Goal: Transaction & Acquisition: Purchase product/service

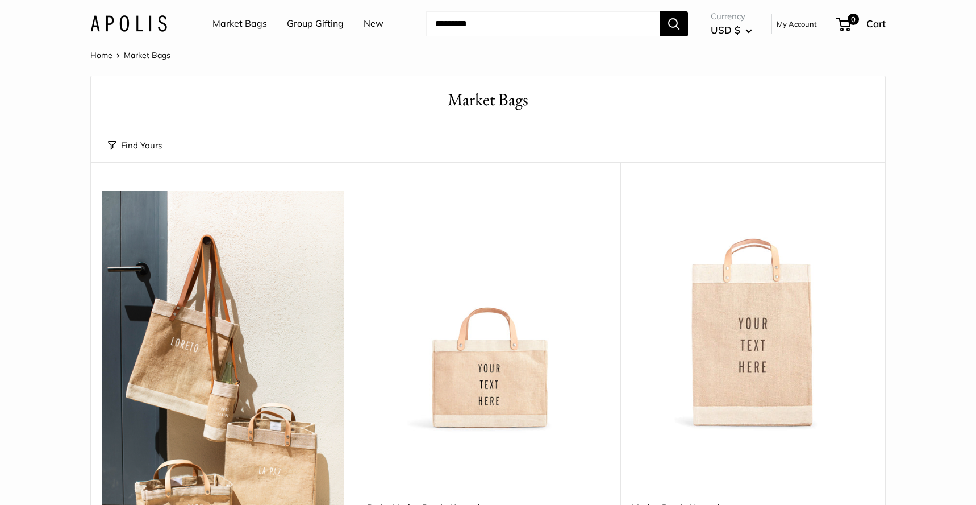
click at [319, 28] on link "Group Gifting" at bounding box center [315, 23] width 57 height 17
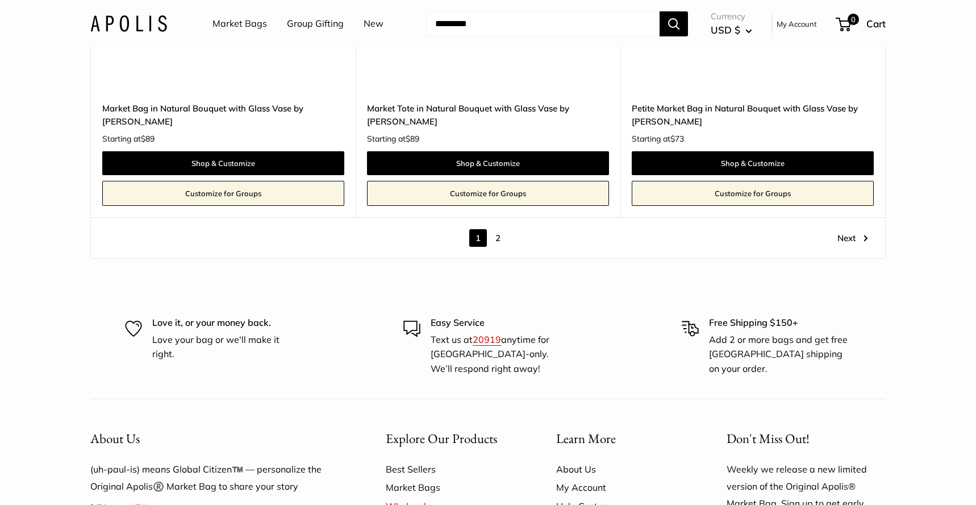
scroll to position [6445, 0]
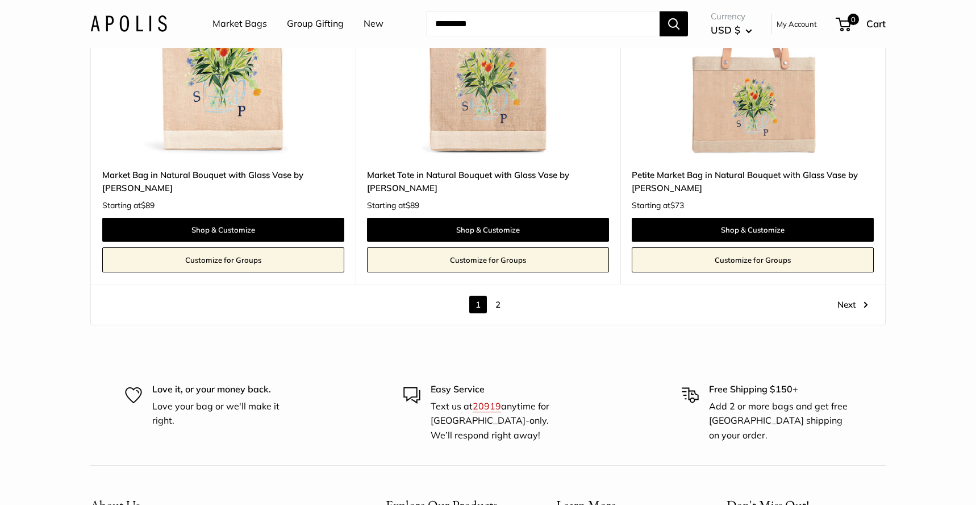
click at [492, 296] on link "2" at bounding box center [498, 305] width 18 height 18
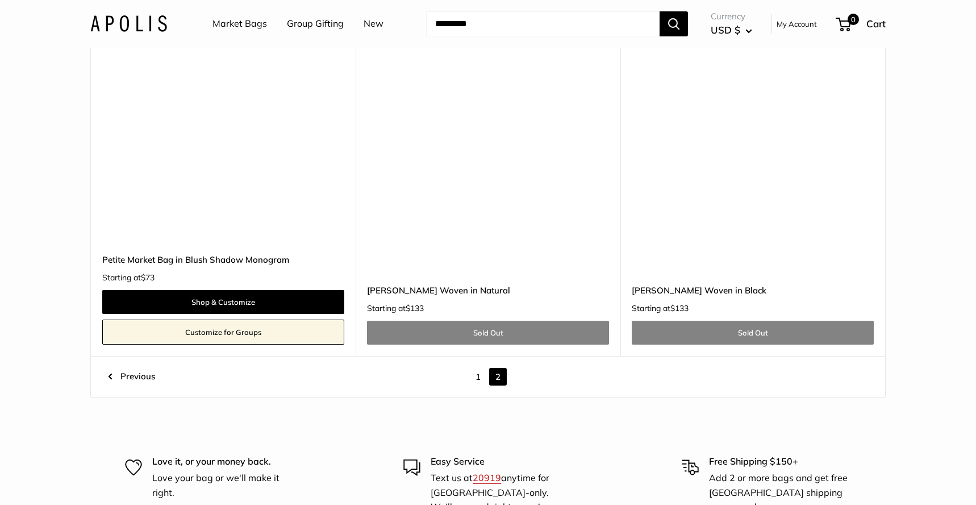
scroll to position [2303, 0]
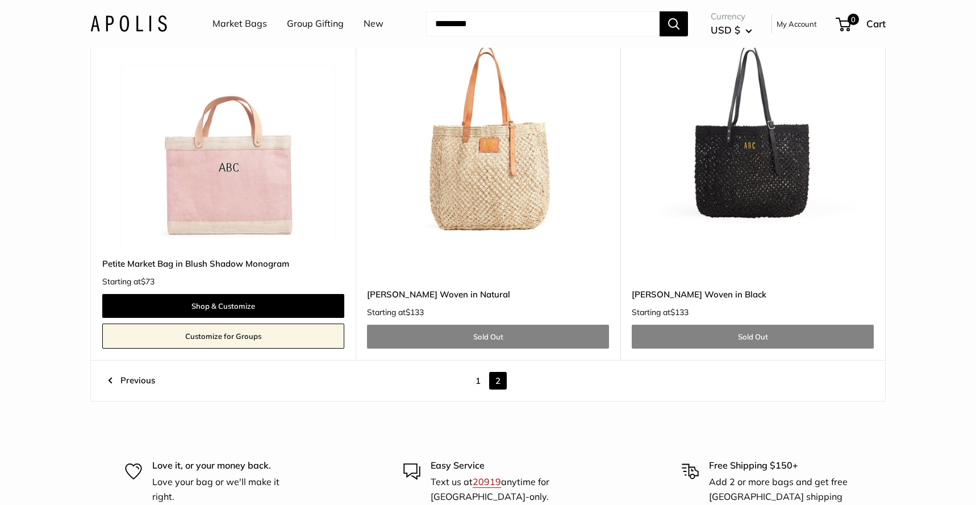
click at [0, 0] on img at bounding box center [0, 0] width 0 height 0
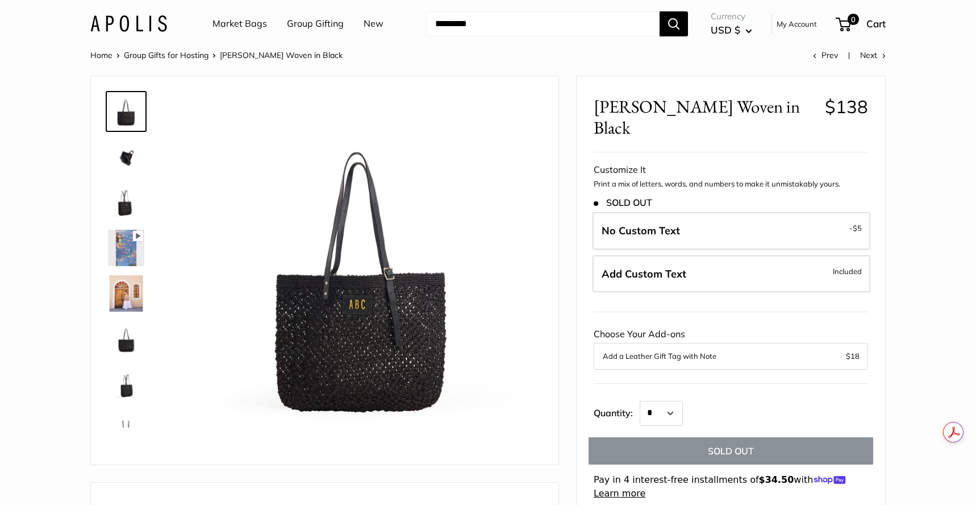
click at [236, 23] on link "Market Bags" at bounding box center [240, 23] width 55 height 17
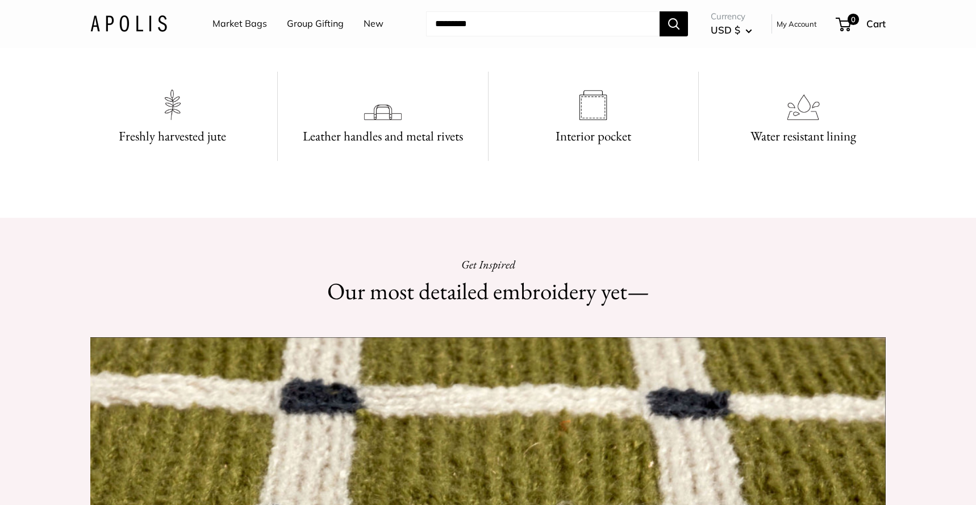
scroll to position [970, 0]
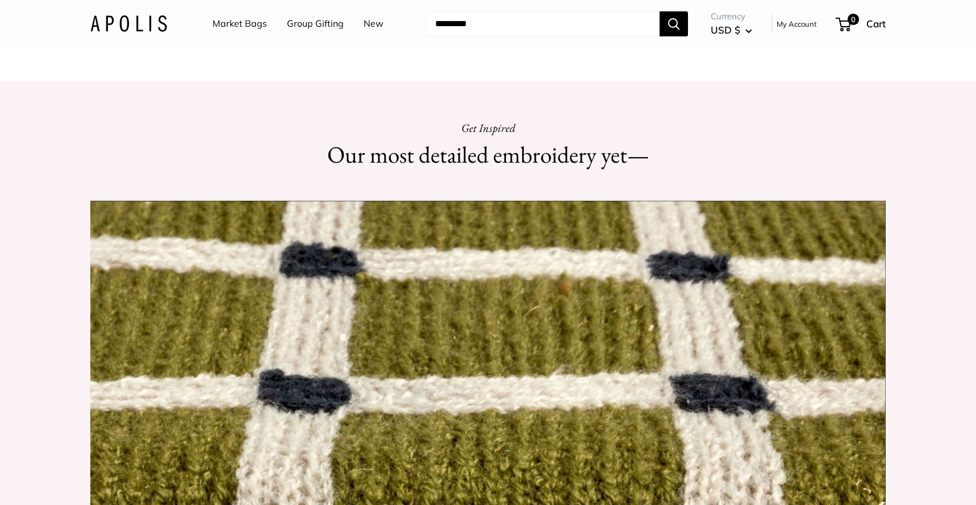
click at [578, 24] on input "Search..." at bounding box center [543, 23] width 234 height 25
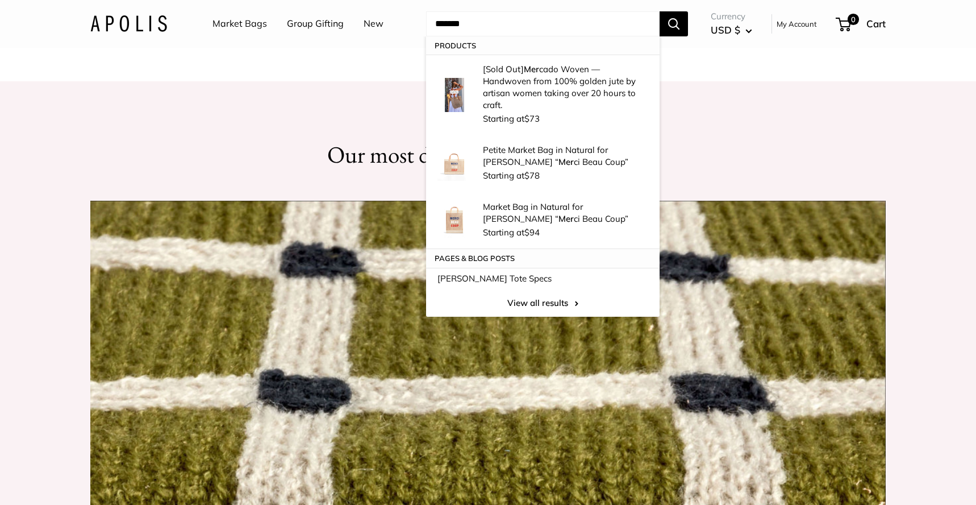
type input "*******"
click at [660, 11] on button "Search" at bounding box center [674, 23] width 28 height 25
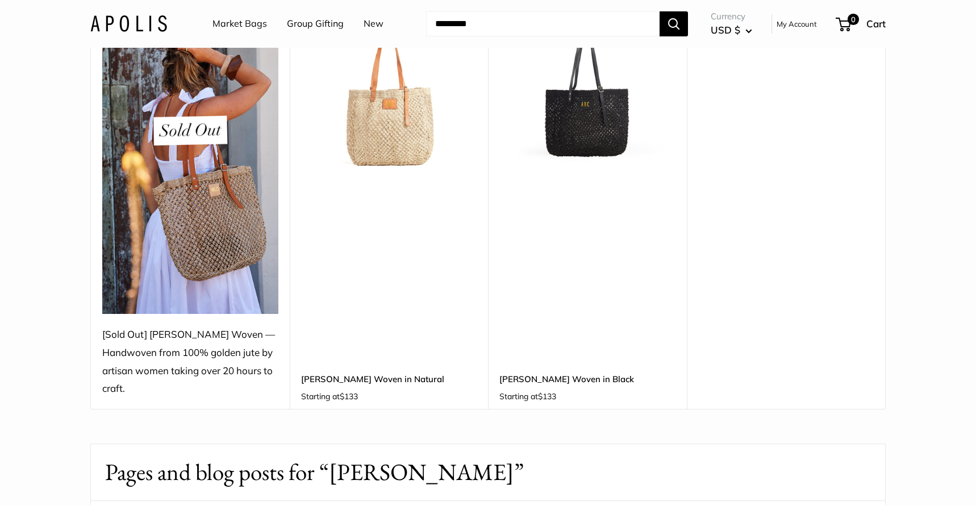
scroll to position [173, 0]
click at [0, 0] on img at bounding box center [0, 0] width 0 height 0
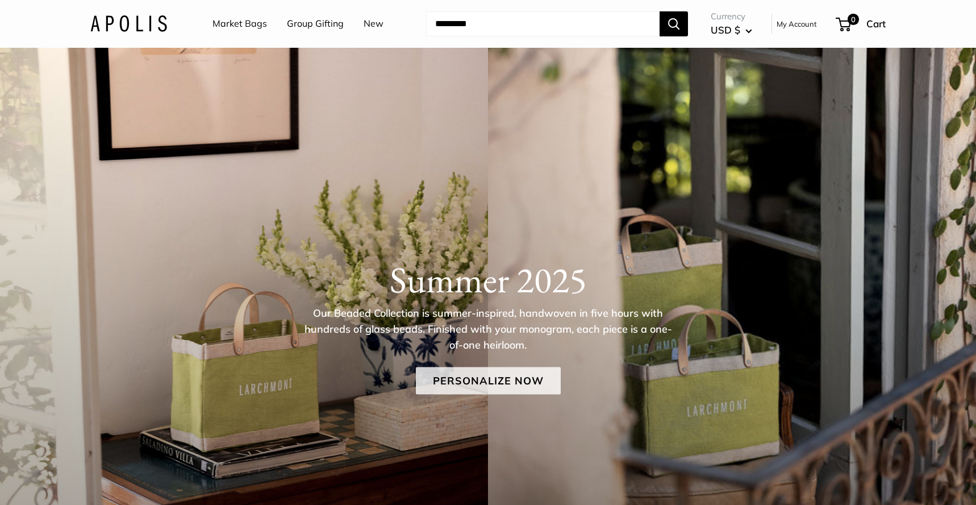
click at [475, 377] on link "Personalize Now" at bounding box center [488, 380] width 145 height 27
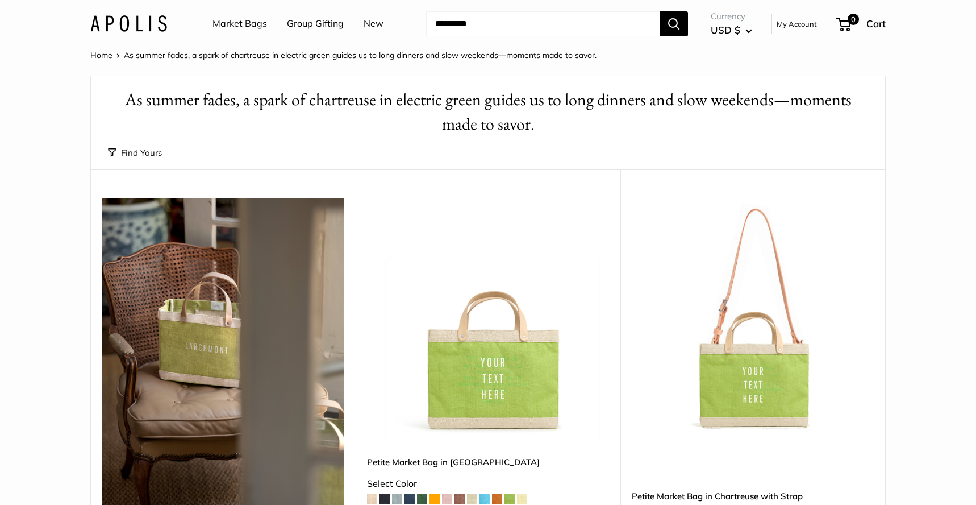
click at [138, 153] on button "Find Yours" at bounding box center [135, 153] width 54 height 16
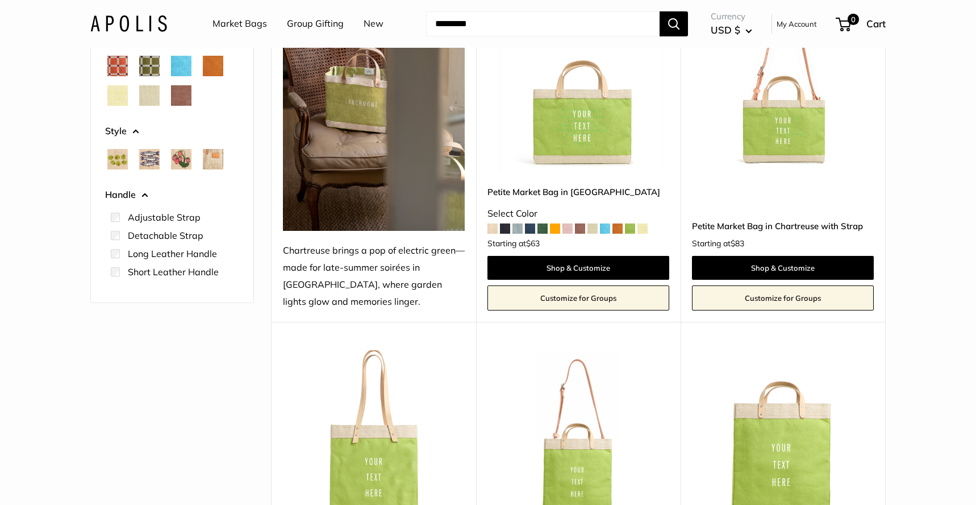
scroll to position [261, 0]
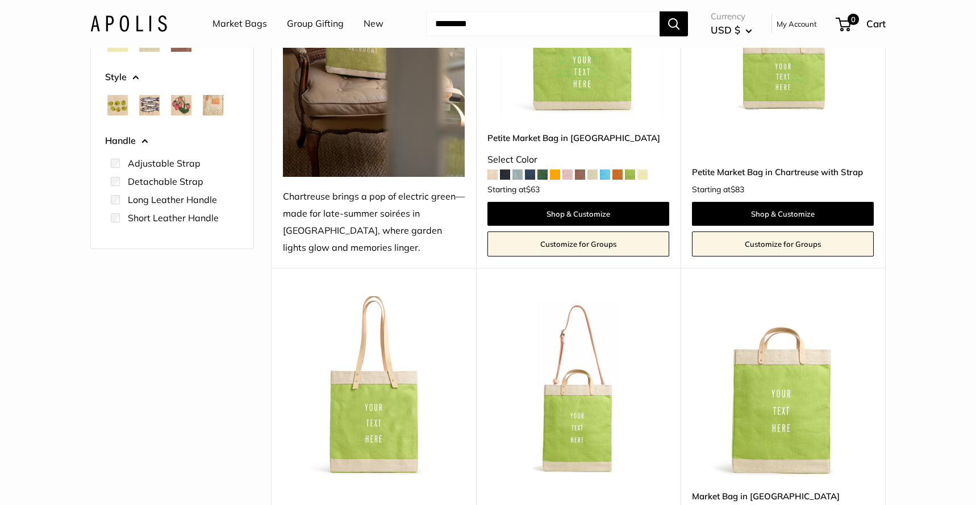
click at [177, 199] on label "Long Leather Handle" at bounding box center [172, 200] width 89 height 14
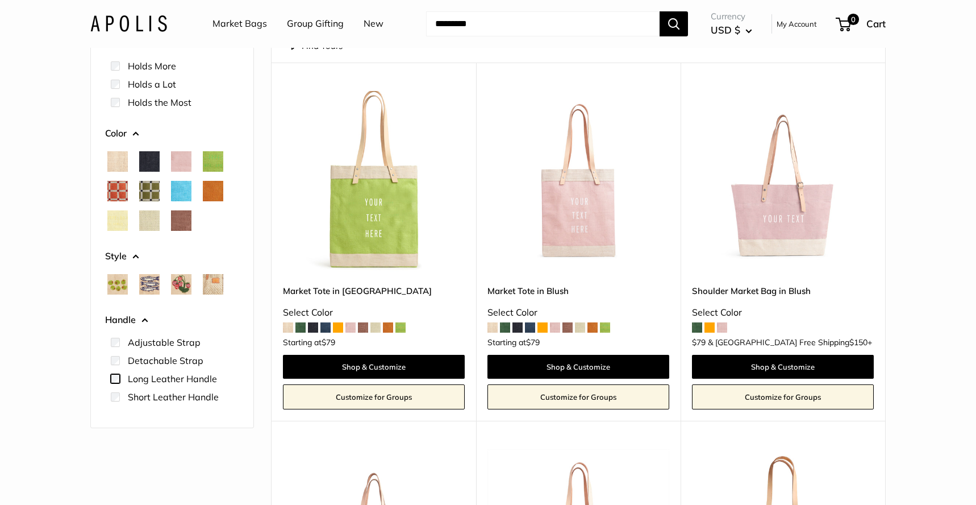
scroll to position [109, 0]
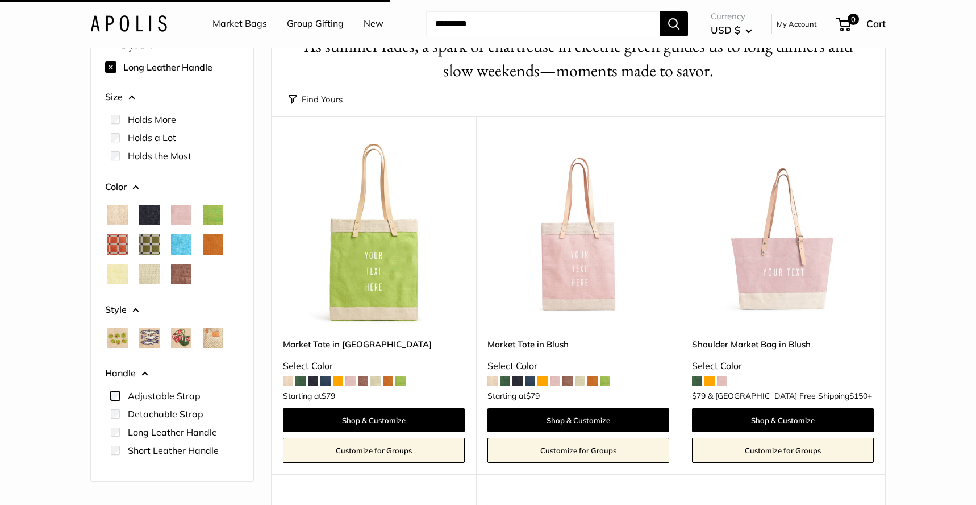
click at [118, 360] on div "Size Holds the Most" at bounding box center [172, 277] width 134 height 384
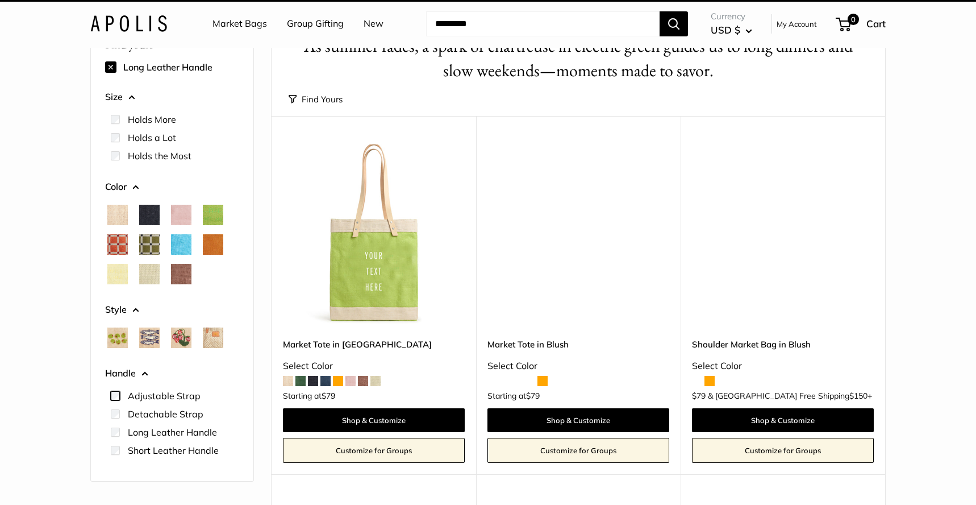
scroll to position [14, 0]
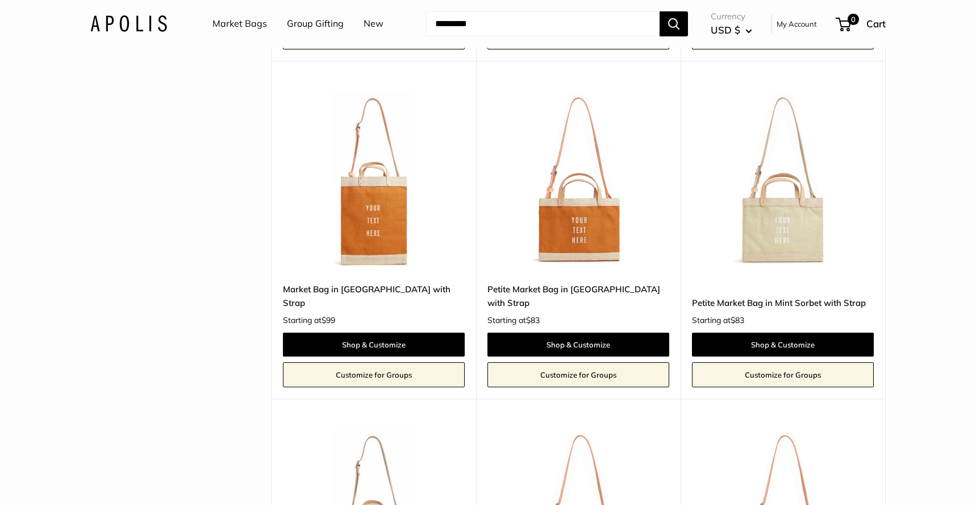
scroll to position [756, 0]
click at [0, 0] on img at bounding box center [0, 0] width 0 height 0
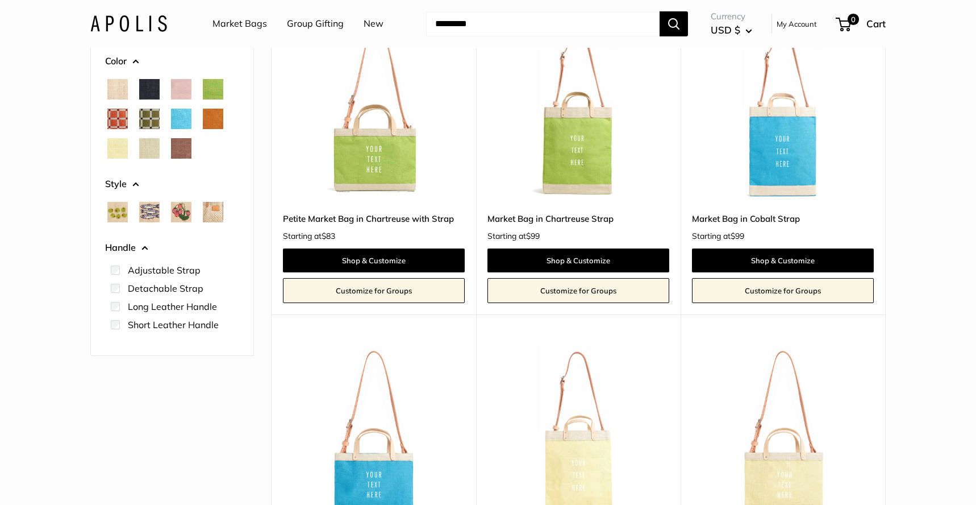
scroll to position [0, 0]
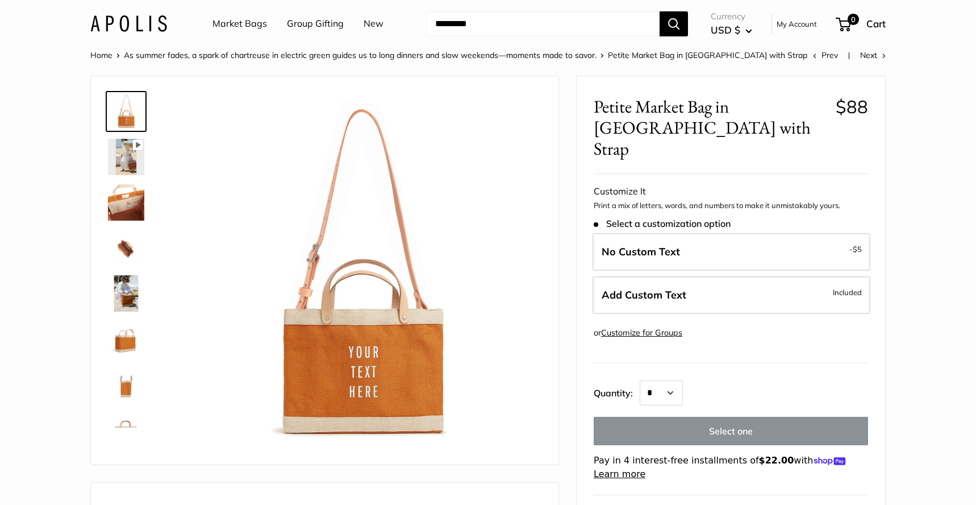
click at [127, 208] on img at bounding box center [126, 202] width 36 height 36
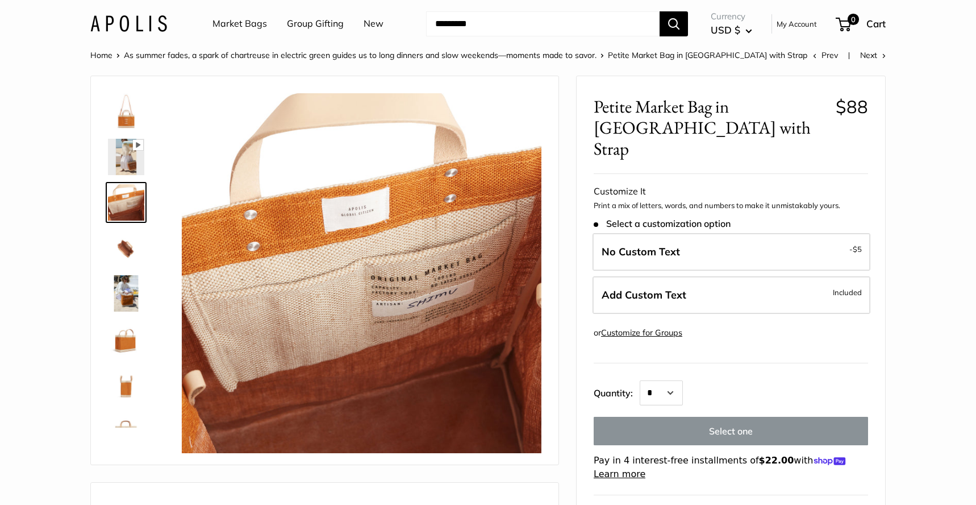
click at [125, 257] on img at bounding box center [126, 248] width 36 height 36
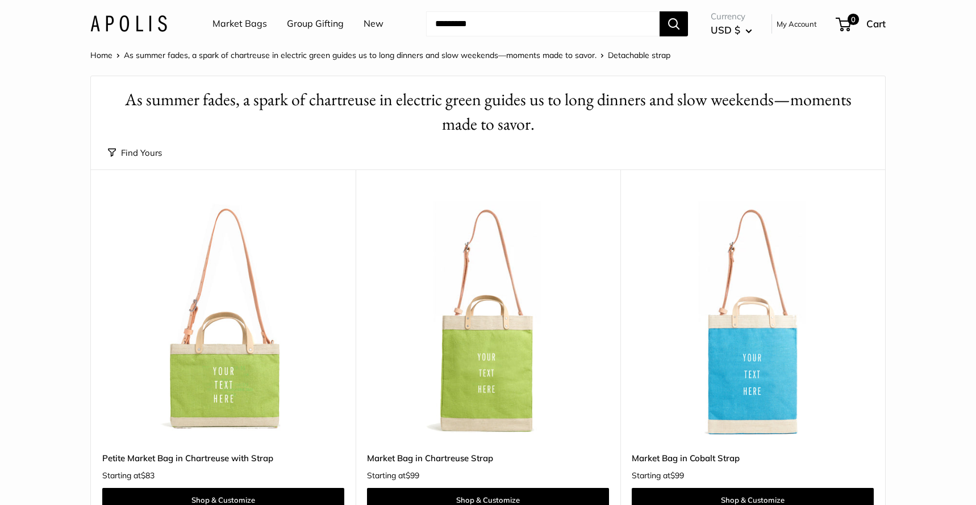
click at [250, 19] on link "Market Bags" at bounding box center [240, 23] width 55 height 17
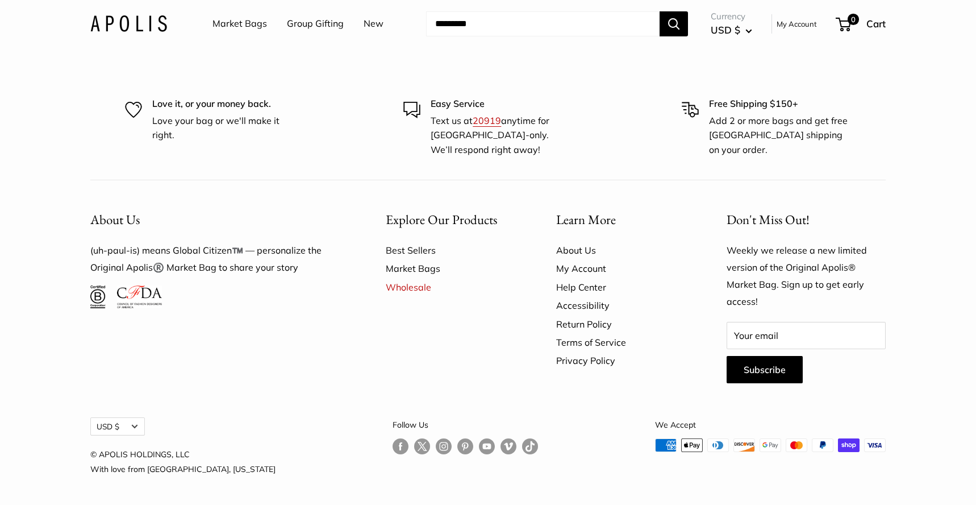
scroll to position [3094, 0]
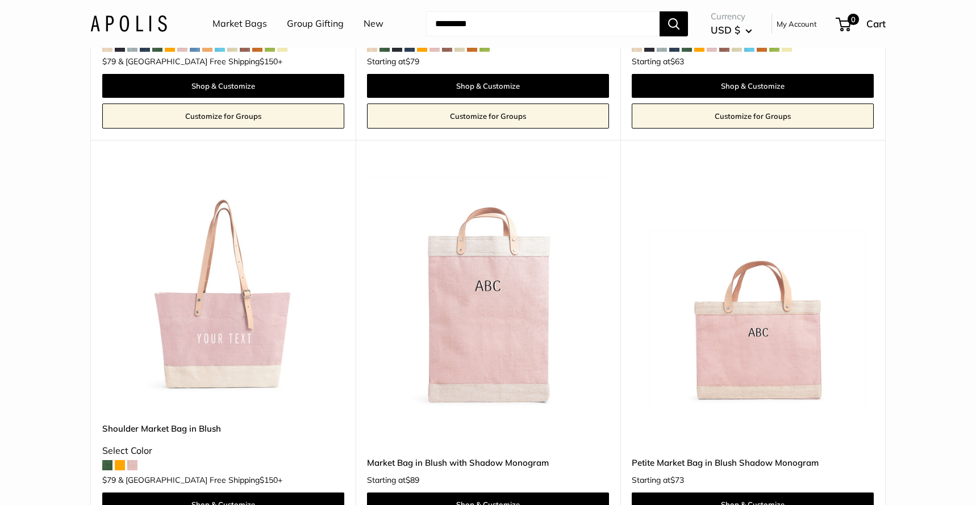
scroll to position [1305, 0]
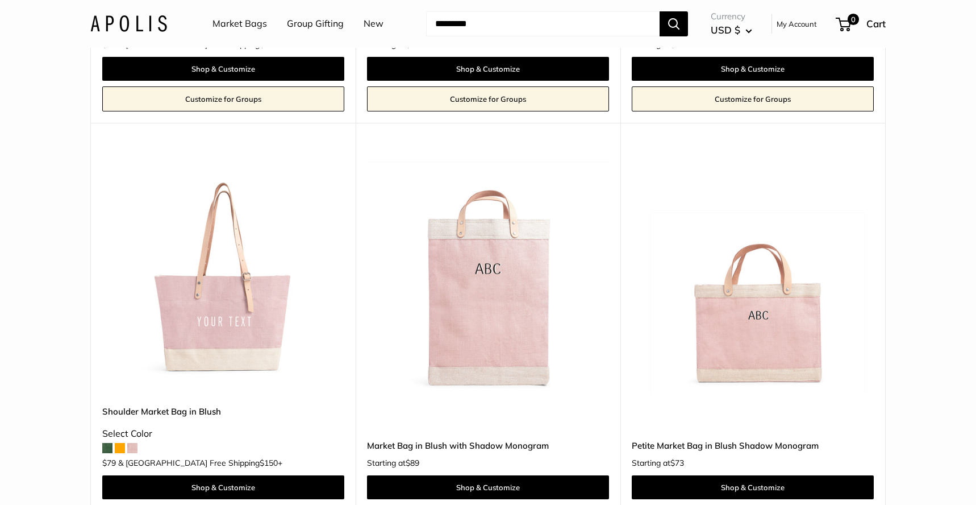
click at [0, 0] on img at bounding box center [0, 0] width 0 height 0
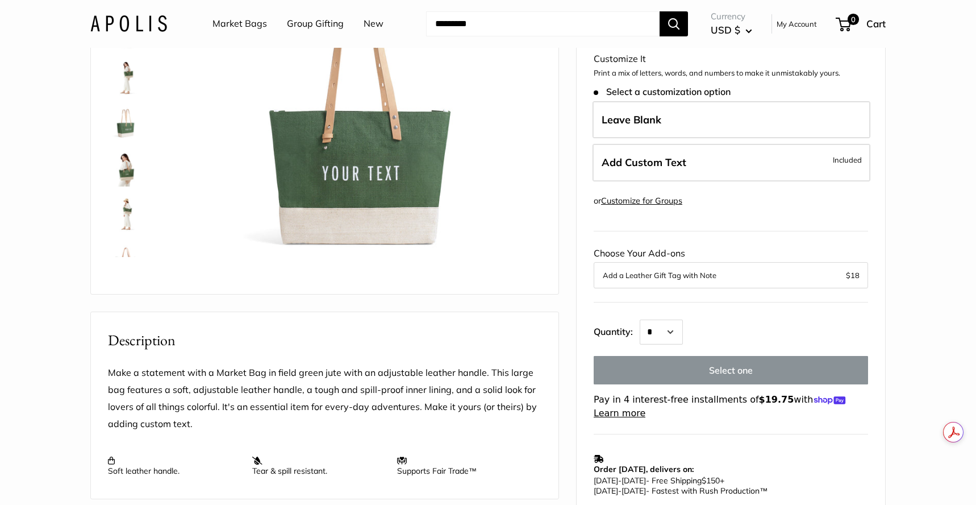
scroll to position [175, 0]
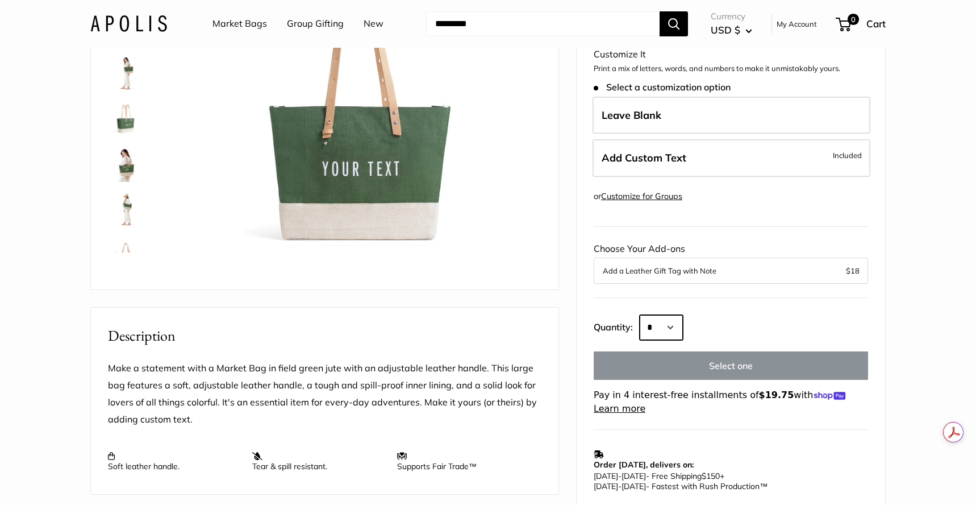
click at [683, 330] on select "* * * * * * * * * *** *** *** *** *** *** *** *** *** *** *** *** *** *** *** *…" at bounding box center [661, 327] width 43 height 25
select select "*"
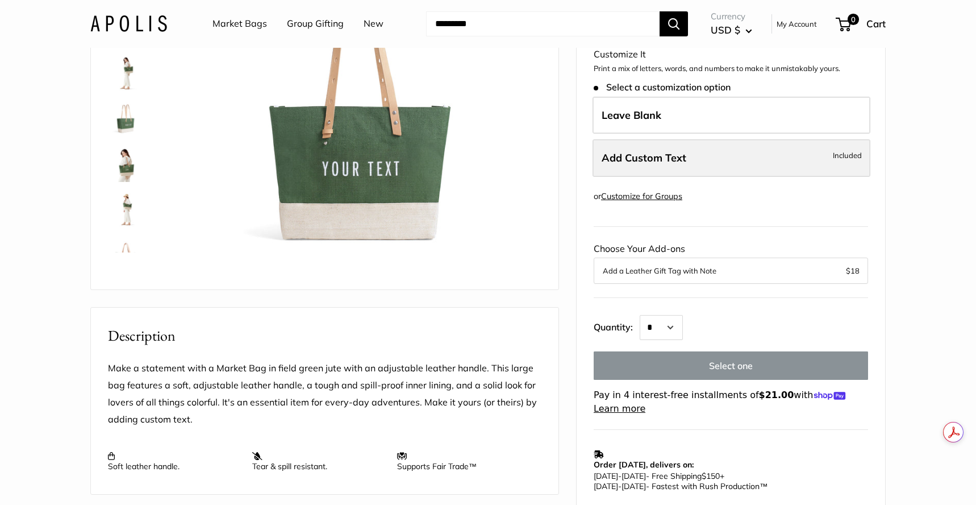
click at [751, 152] on label "Add Custom Text Included" at bounding box center [732, 158] width 278 height 38
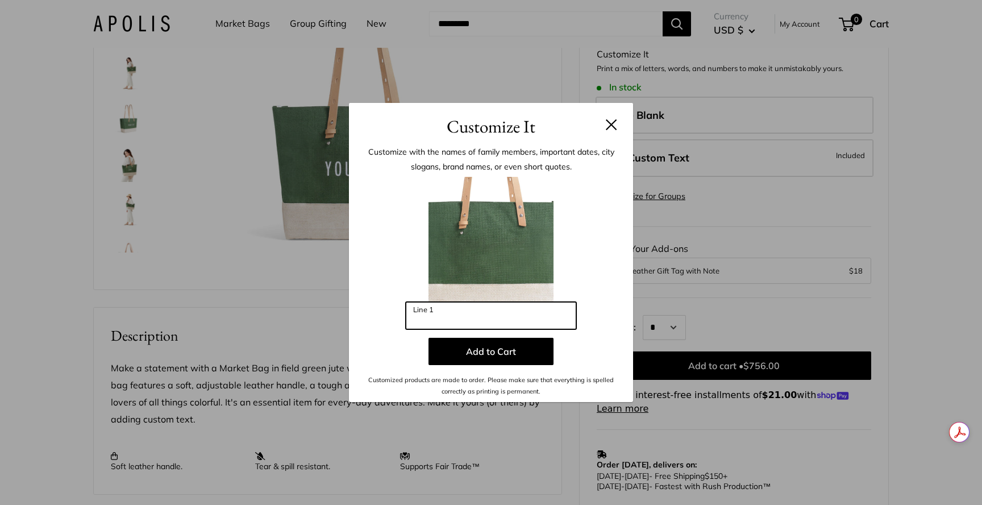
drag, startPoint x: 464, startPoint y: 310, endPoint x: 455, endPoint y: 310, distance: 9.1
click at [455, 310] on input "Line 1" at bounding box center [491, 315] width 170 height 27
type input "**********"
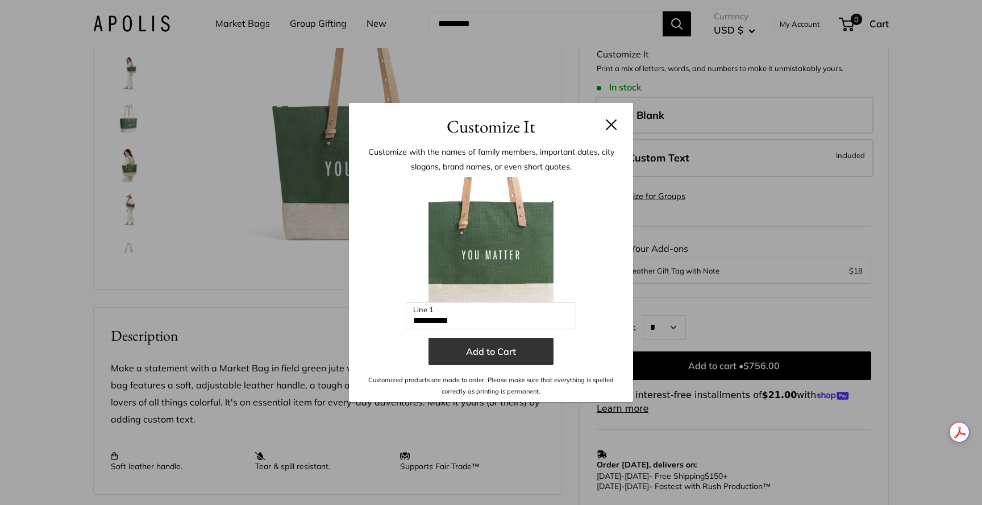
click at [508, 351] on button "Add to Cart" at bounding box center [490, 351] width 125 height 27
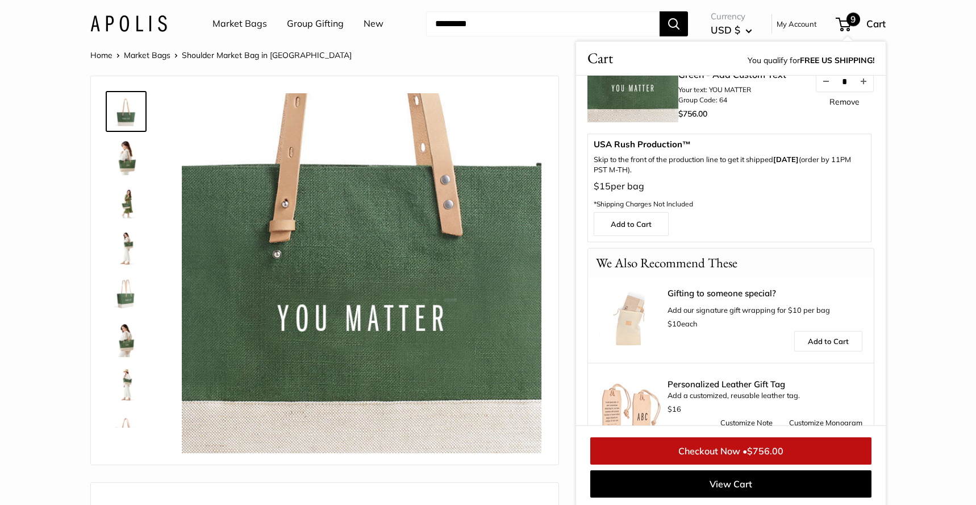
scroll to position [1, 0]
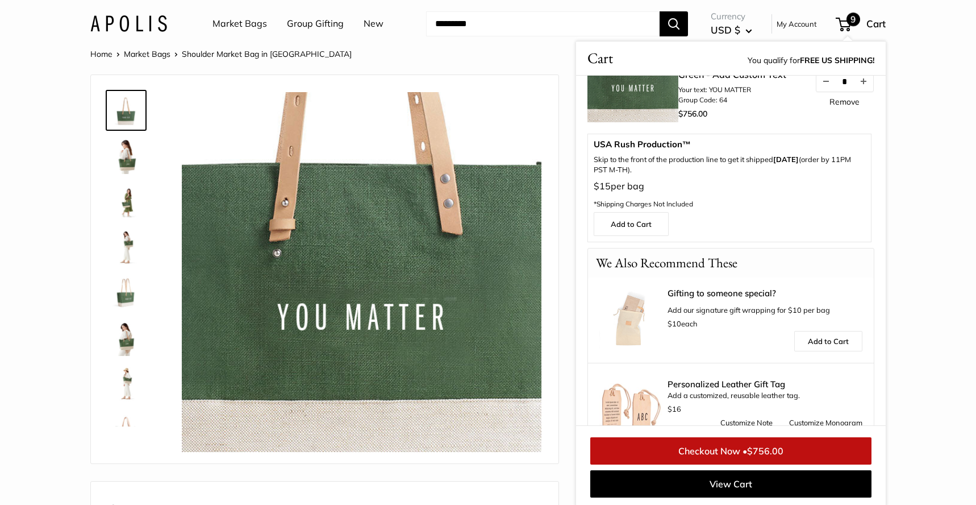
click at [140, 199] on img at bounding box center [126, 201] width 36 height 36
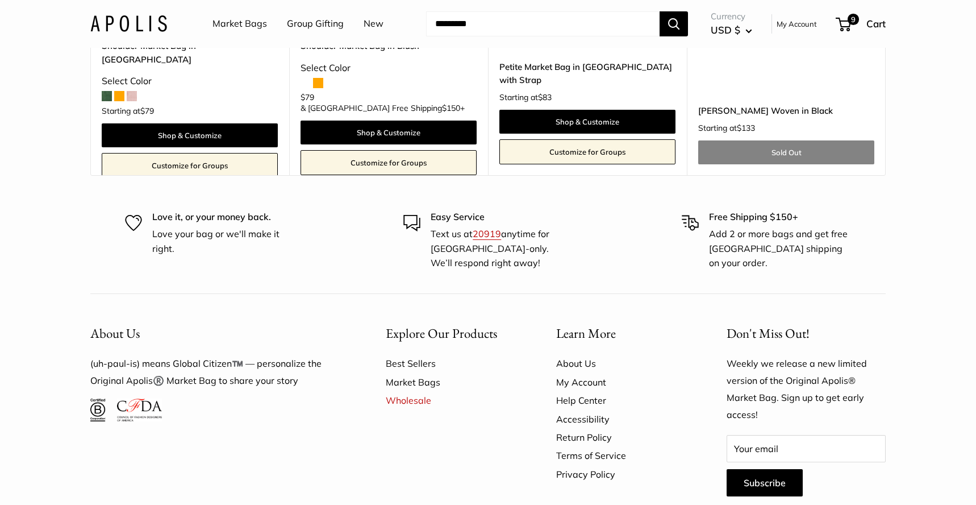
scroll to position [7296, 0]
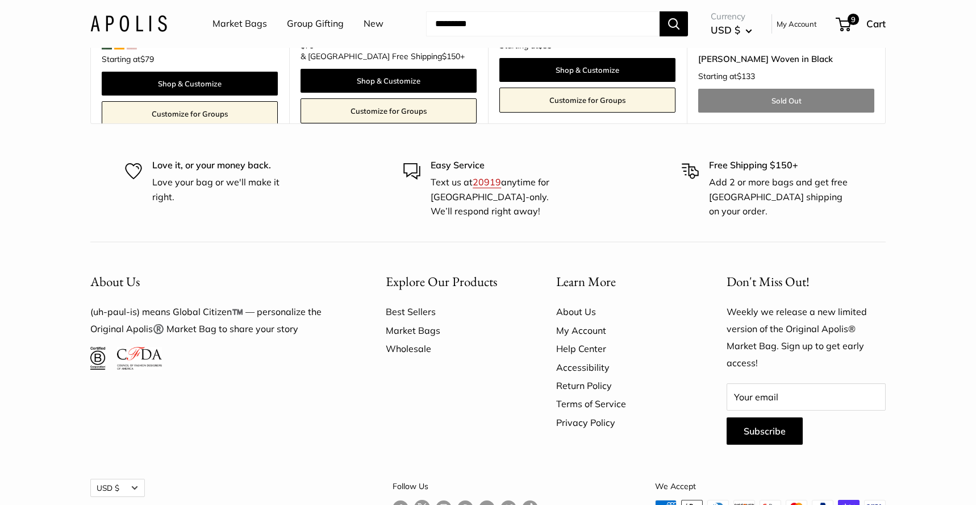
click at [402, 339] on link "Wholesale" at bounding box center [451, 348] width 131 height 18
